Goal: Check status: Check status

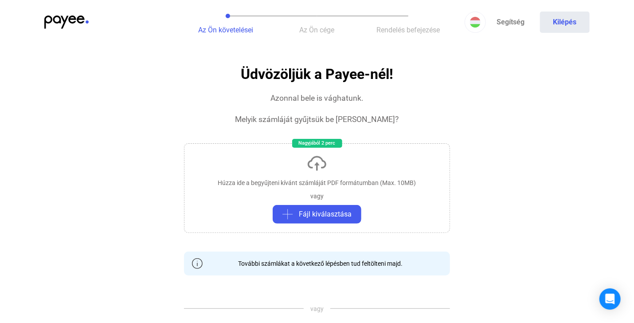
click at [70, 21] on img at bounding box center [66, 22] width 44 height 13
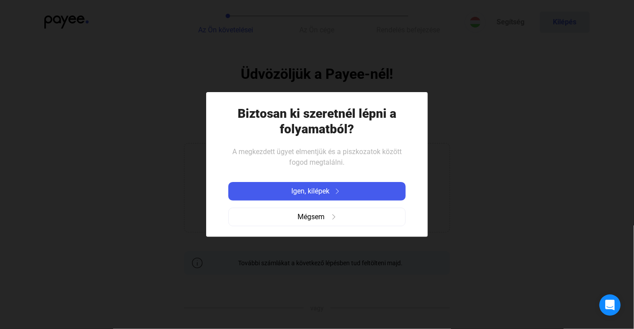
click at [383, 59] on div at bounding box center [317, 164] width 634 height 329
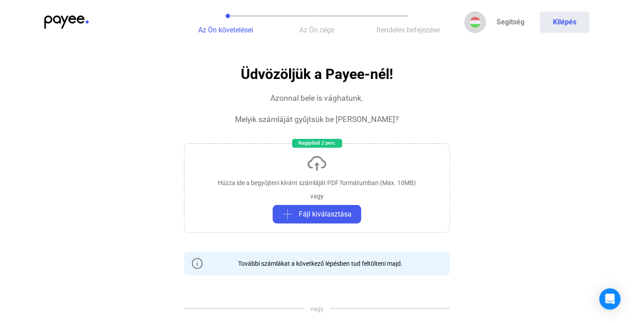
click at [480, 22] on img at bounding box center [475, 22] width 11 height 11
click at [480, 22] on div at bounding box center [317, 161] width 634 height 323
click at [58, 24] on img at bounding box center [66, 22] width 44 height 13
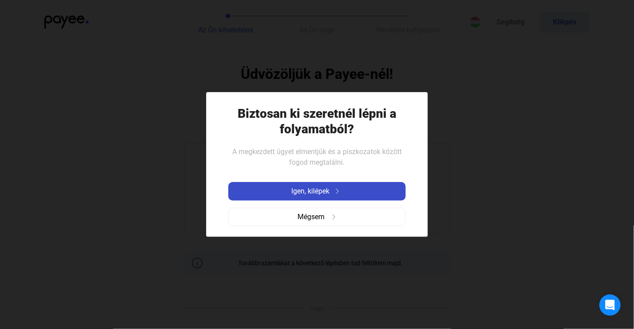
click at [342, 189] on img at bounding box center [337, 191] width 11 height 5
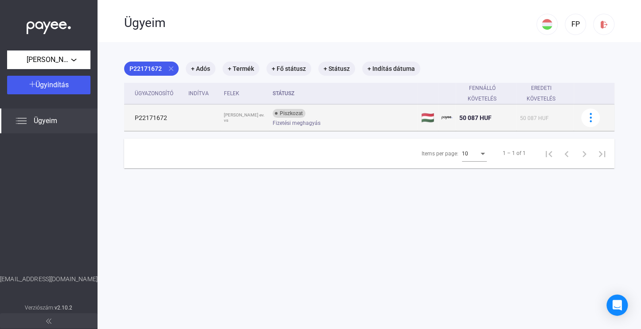
click at [323, 120] on div "Fizetési meghagyás" at bounding box center [343, 123] width 141 height 7
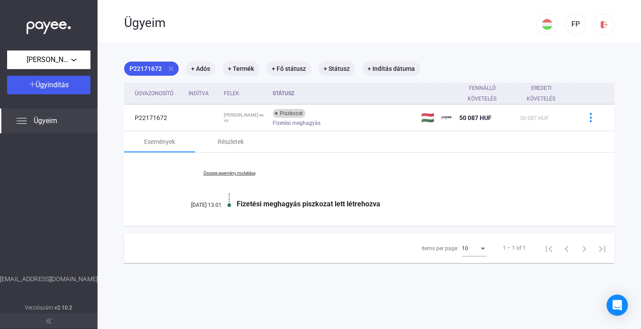
click at [44, 119] on span "Ügyeim" at bounding box center [45, 121] width 23 height 11
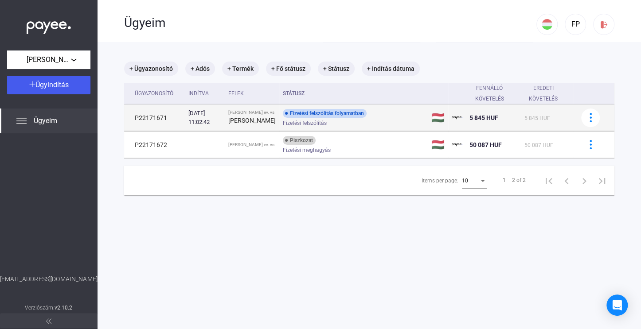
click at [394, 117] on div "Fizetési felszólítás folyamatban Fizetési felszólítás" at bounding box center [353, 117] width 141 height 17
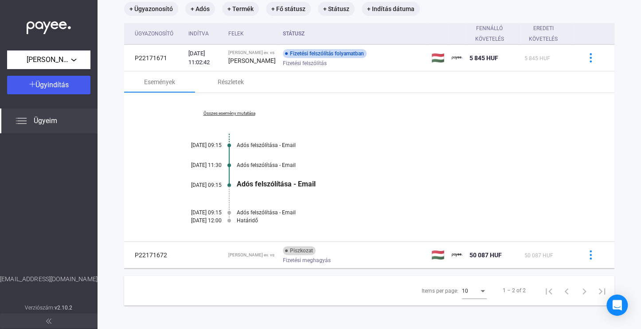
scroll to position [68, 0]
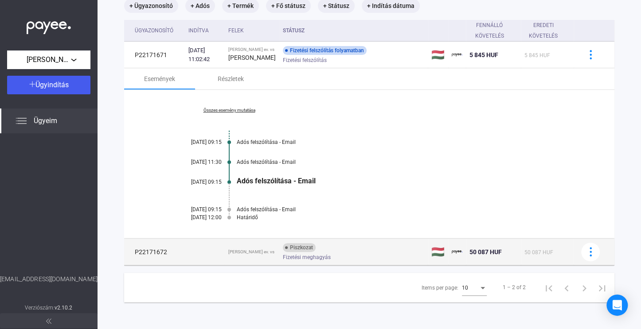
click at [357, 253] on div "Piszkozat Fizetési meghagyás" at bounding box center [353, 251] width 141 height 17
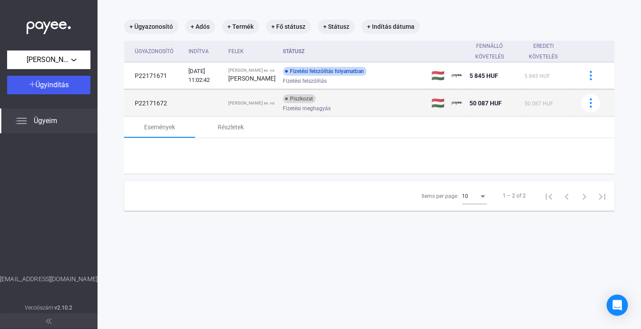
scroll to position [42, 0]
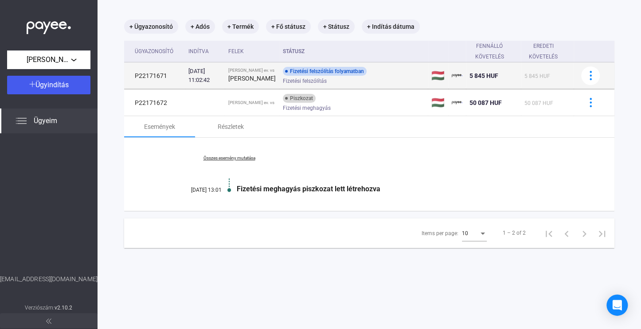
click at [377, 83] on div "Fizetési felszólítás" at bounding box center [353, 81] width 141 height 7
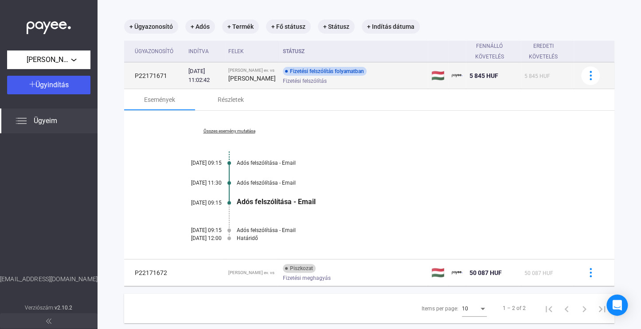
scroll to position [68, 0]
